Goal: Register for event/course

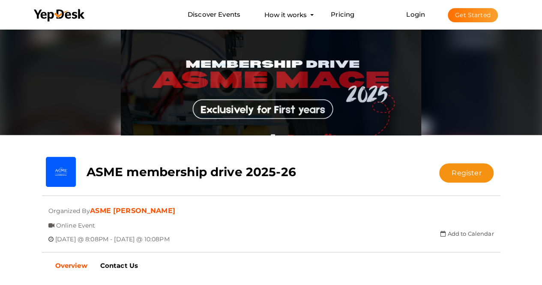
scroll to position [42, 0]
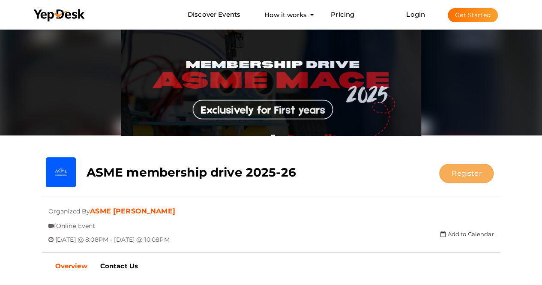
click at [467, 180] on button "Register" at bounding box center [466, 173] width 54 height 19
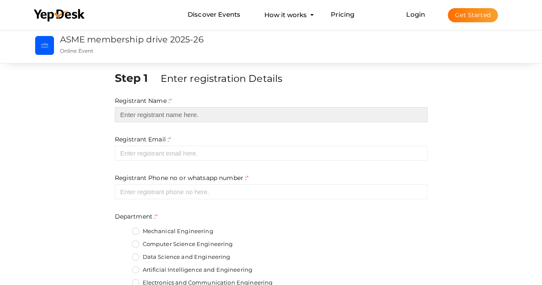
click at [272, 115] on input "text" at bounding box center [271, 114] width 313 height 15
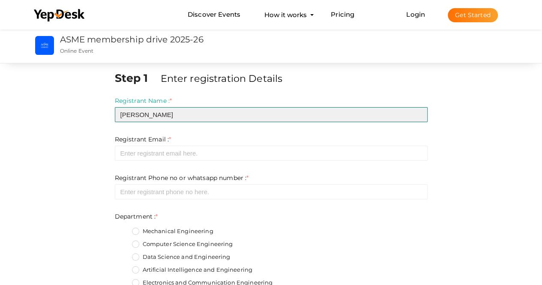
type input "[PERSON_NAME]"
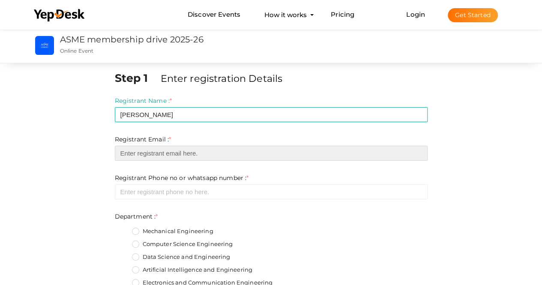
click at [226, 159] on input "email" at bounding box center [271, 153] width 313 height 15
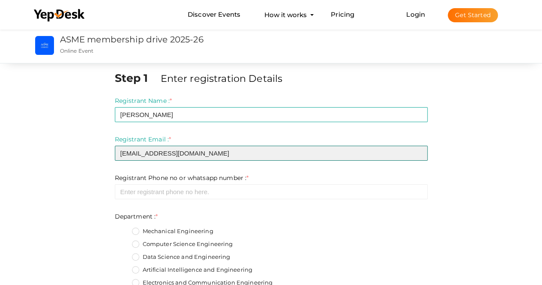
type input "[EMAIL_ADDRESS][DOMAIN_NAME]"
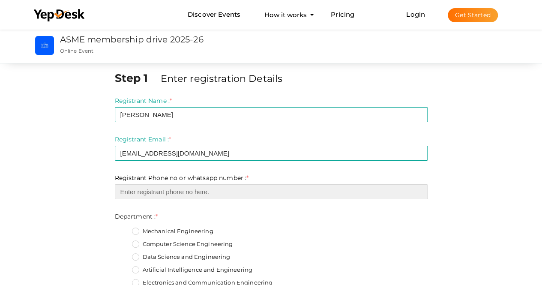
click at [222, 192] on input "number" at bounding box center [271, 191] width 313 height 15
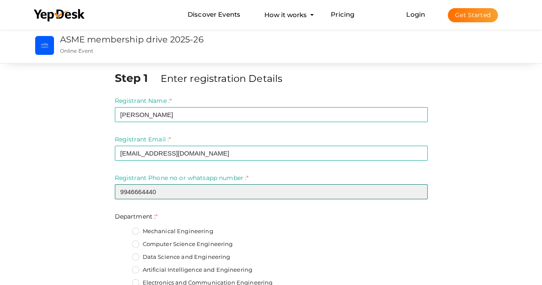
type input "9946664440"
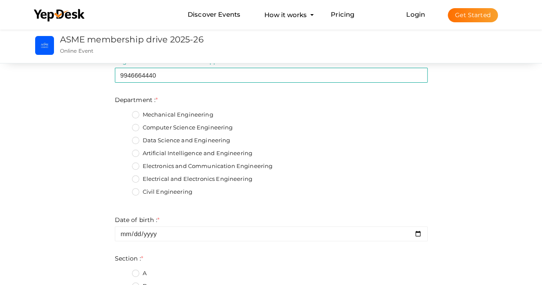
scroll to position [116, 0]
click at [137, 177] on label "Electrical and Electronics Engineering" at bounding box center [192, 180] width 120 height 9
click at [123, 177] on input "Electrical and Electronics Engineering" at bounding box center [123, 177] width 0 height 0
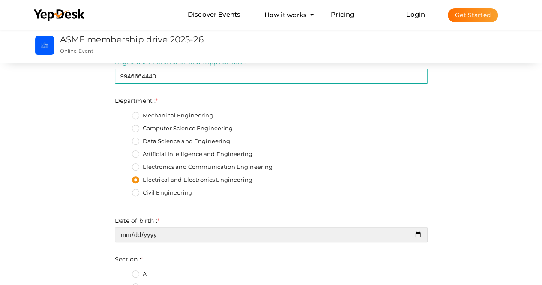
click at [170, 237] on input "date" at bounding box center [271, 234] width 313 height 15
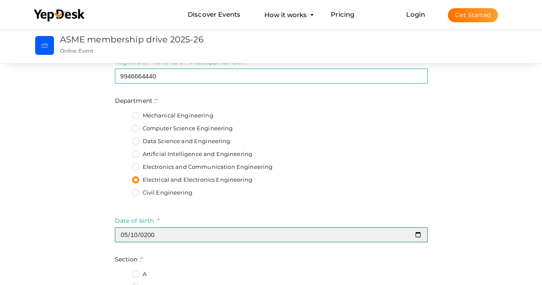
type input "[DATE]"
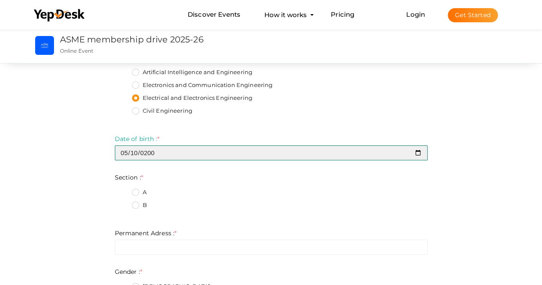
scroll to position [198, 0]
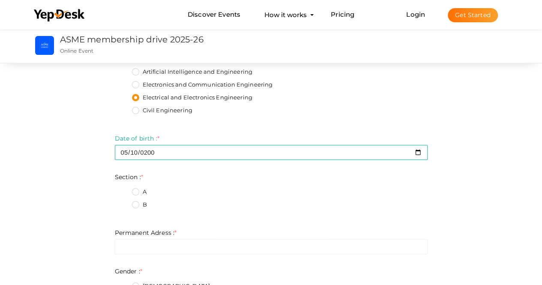
click at [137, 192] on label "A" at bounding box center [139, 192] width 15 height 9
click at [123, 189] on input "A" at bounding box center [123, 189] width 0 height 0
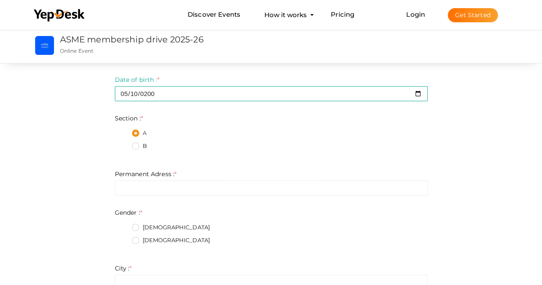
scroll to position [257, 0]
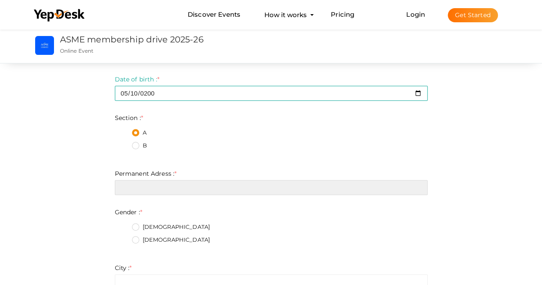
click at [137, 187] on input "text" at bounding box center [271, 187] width 313 height 15
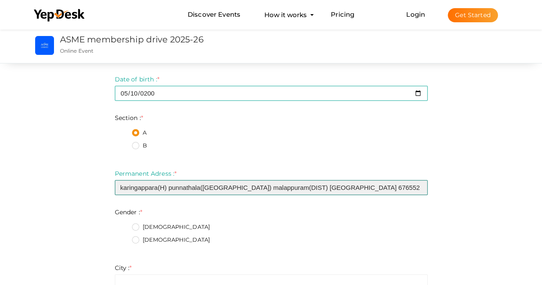
type input "karingappara(H) punnathala([GEOGRAPHIC_DATA]) malappuram(DIST) [GEOGRAPHIC_DATA…"
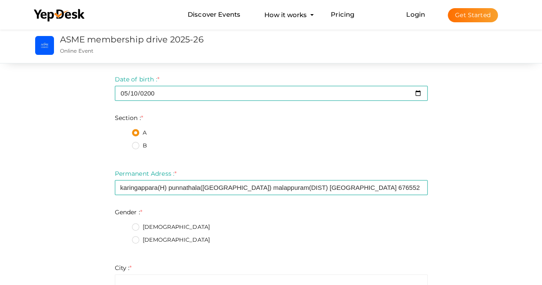
click at [137, 225] on label "[DEMOGRAPHIC_DATA]" at bounding box center [171, 227] width 78 height 9
click at [123, 224] on input "[DEMOGRAPHIC_DATA]" at bounding box center [123, 224] width 0 height 0
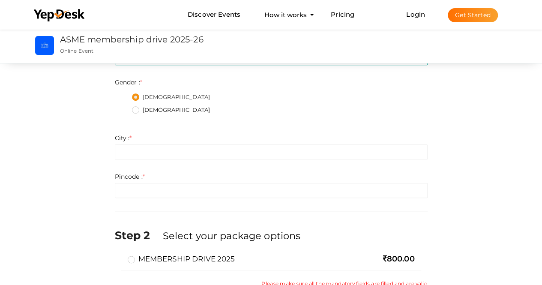
scroll to position [386, 0]
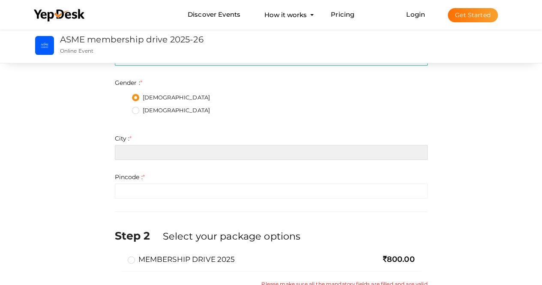
click at [146, 152] on input "text" at bounding box center [271, 152] width 313 height 15
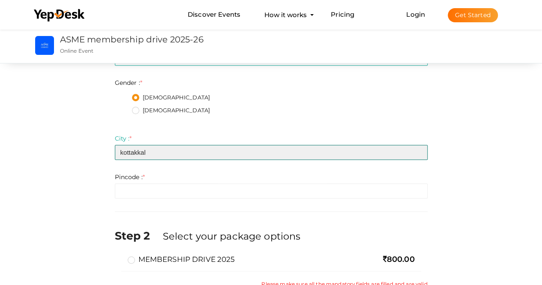
type input "kottakkal"
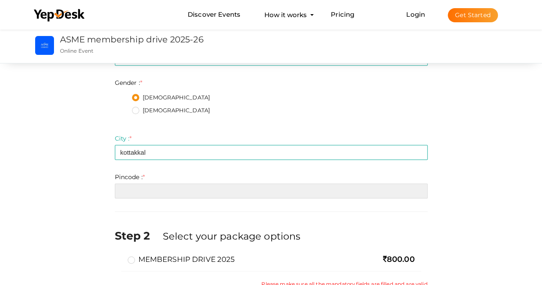
click at [163, 189] on input "number" at bounding box center [271, 190] width 313 height 15
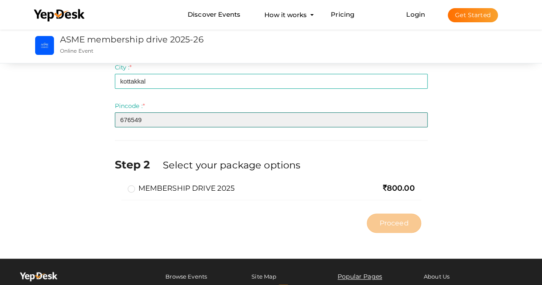
scroll to position [460, 0]
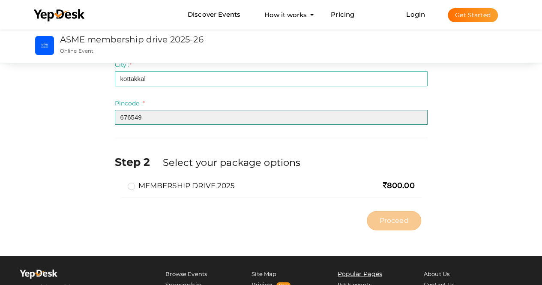
type input "676549"
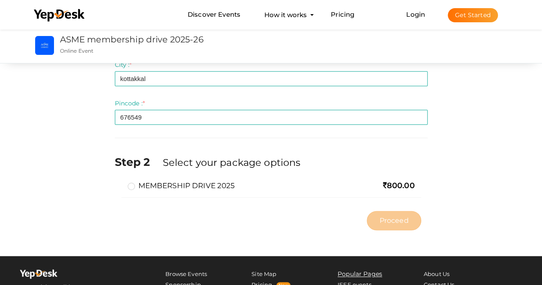
click at [131, 187] on label "MEMBERSHIP DRIVE 2025" at bounding box center [181, 185] width 107 height 10
click at [119, 182] on input "MEMBERSHIP DRIVE 2025" at bounding box center [119, 182] width 0 height 0
click at [379, 215] on span "Proceed" at bounding box center [393, 220] width 29 height 10
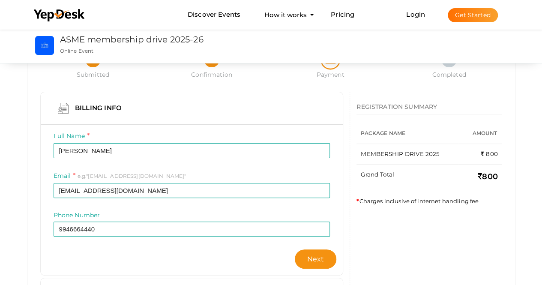
scroll to position [43, 0]
click at [311, 256] on span "Next" at bounding box center [315, 258] width 17 height 8
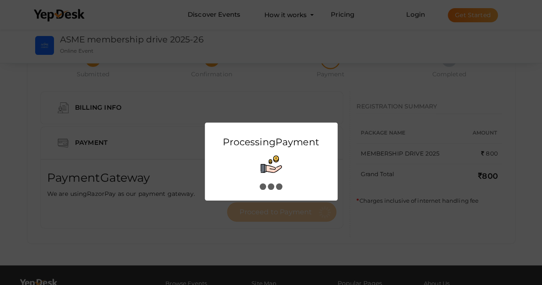
scroll to position [0, 0]
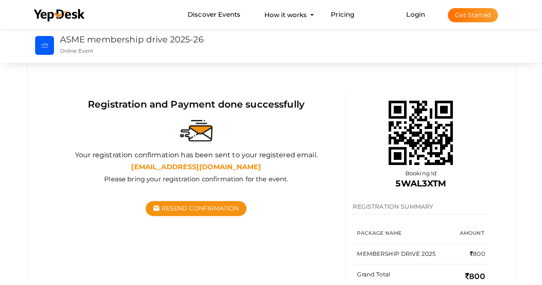
scroll to position [57, 0]
